Goal: Information Seeking & Learning: Learn about a topic

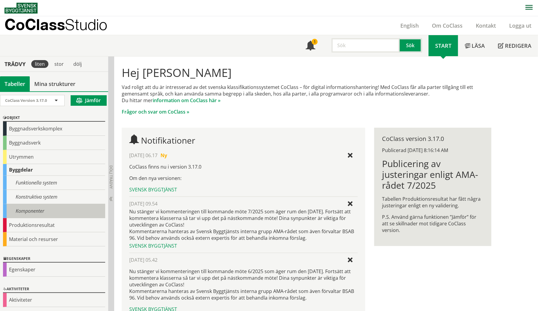
click at [33, 209] on div "Komponenter" at bounding box center [54, 211] width 102 height 14
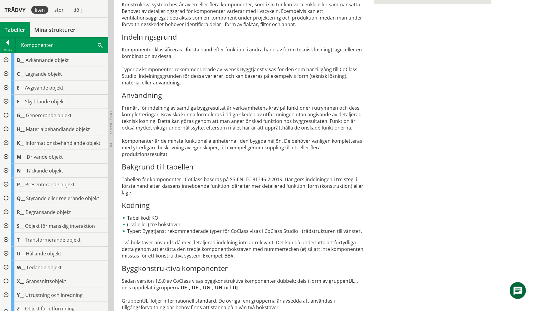
scroll to position [203, 0]
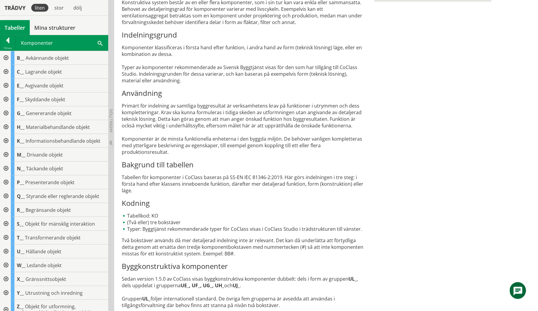
click at [5, 194] on div at bounding box center [5, 196] width 11 height 14
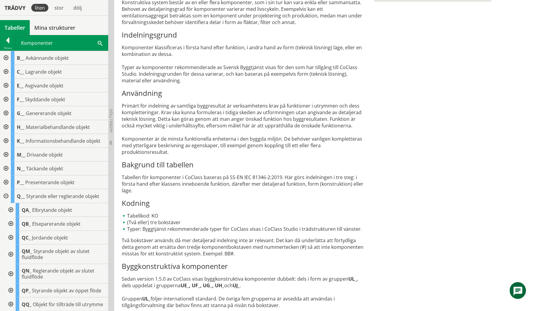
click at [11, 253] on div at bounding box center [10, 255] width 11 height 20
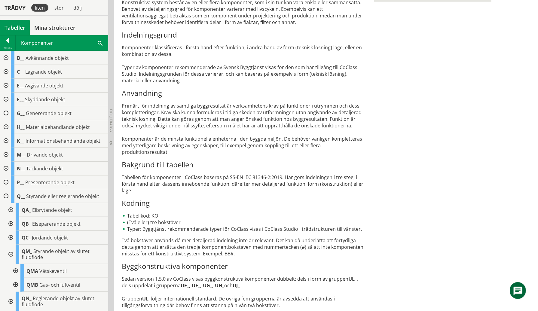
click at [16, 270] on div at bounding box center [15, 271] width 11 height 14
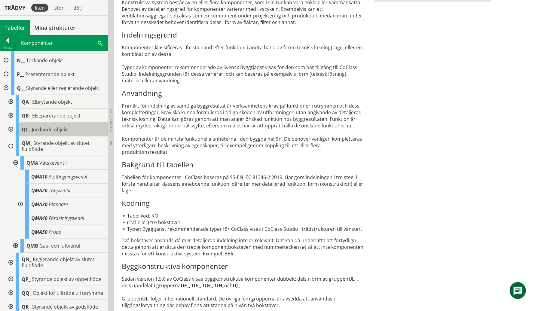
scroll to position [111, 0]
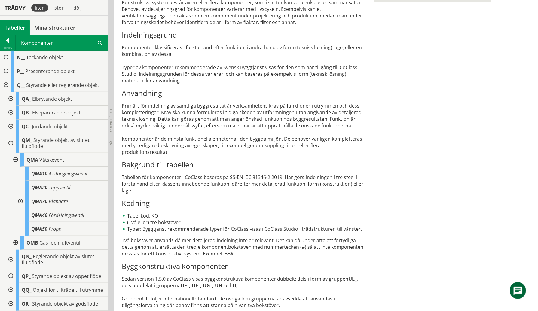
click at [20, 200] on div at bounding box center [19, 201] width 11 height 14
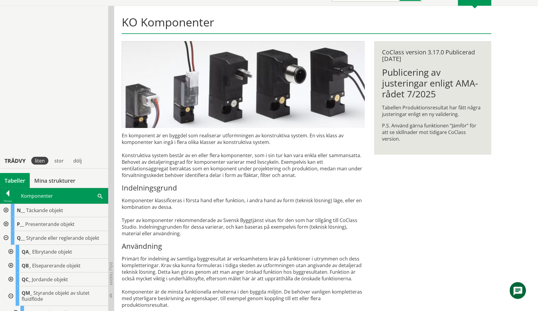
scroll to position [0, 0]
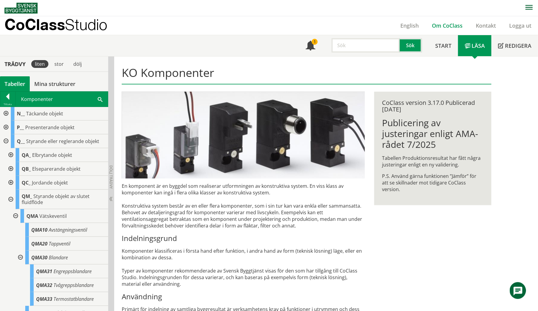
click at [451, 26] on link "Om CoClass" at bounding box center [447, 25] width 44 height 7
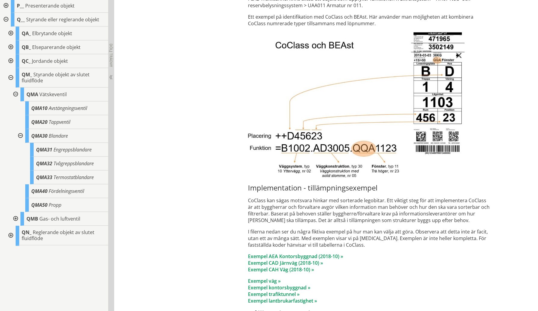
scroll to position [2043, 0]
